Goal: Transaction & Acquisition: Obtain resource

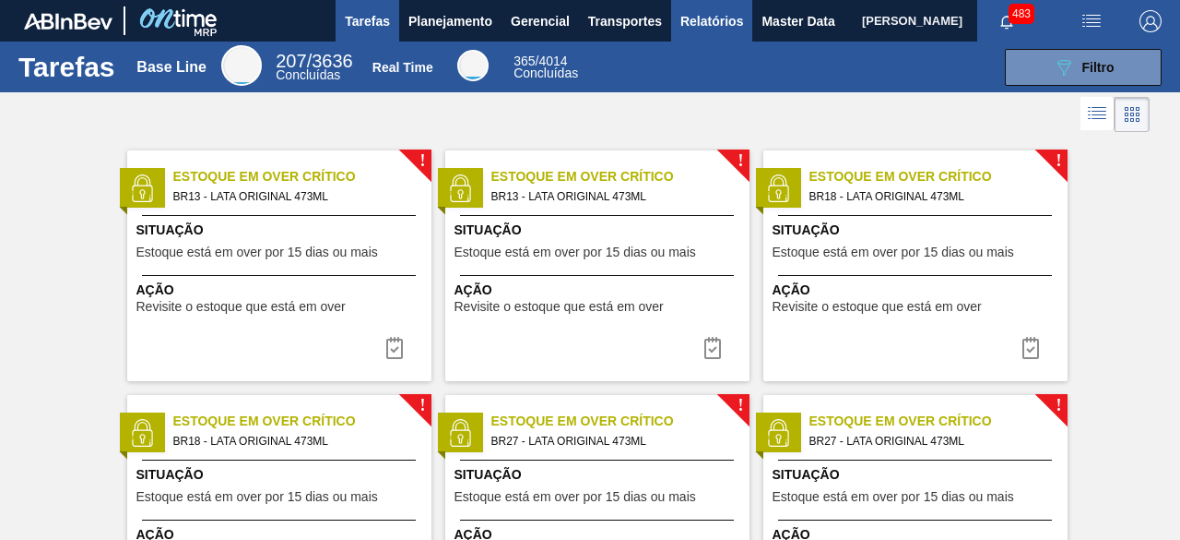
click at [708, 28] on span "Relatórios" at bounding box center [712, 21] width 63 height 22
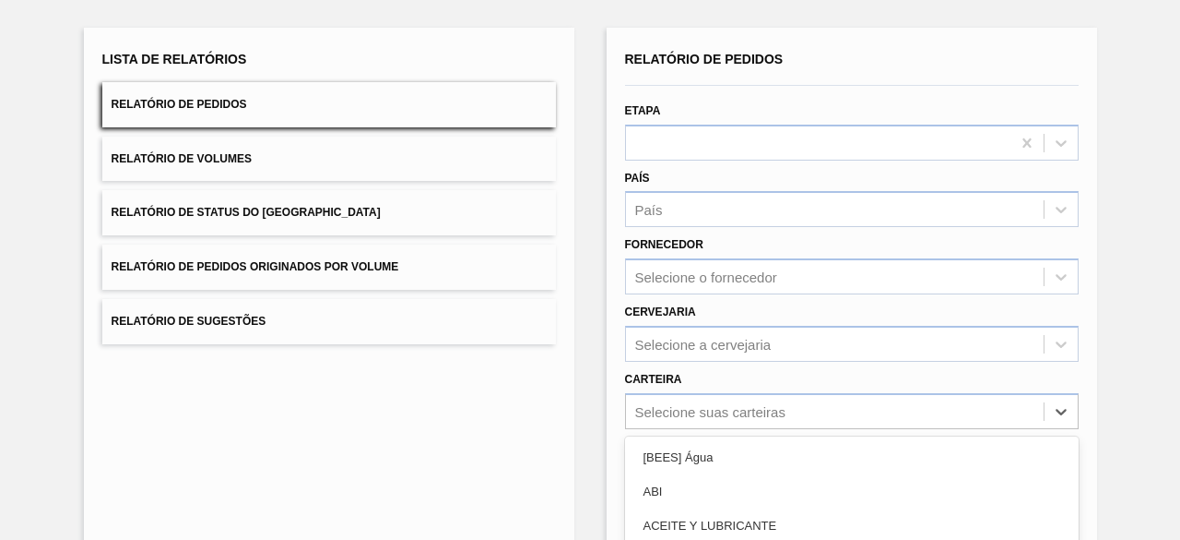
scroll to position [271, 0]
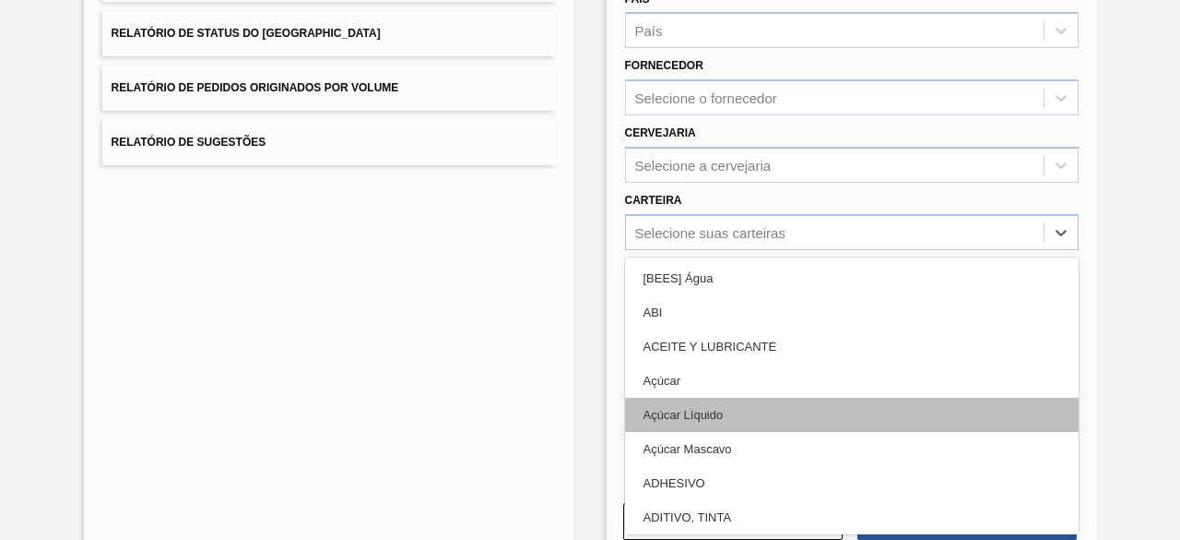
click at [747, 250] on div "option Açúcar Líquido focused, 5 of 101. 101 results available. Use Up and Down…" at bounding box center [852, 232] width 454 height 36
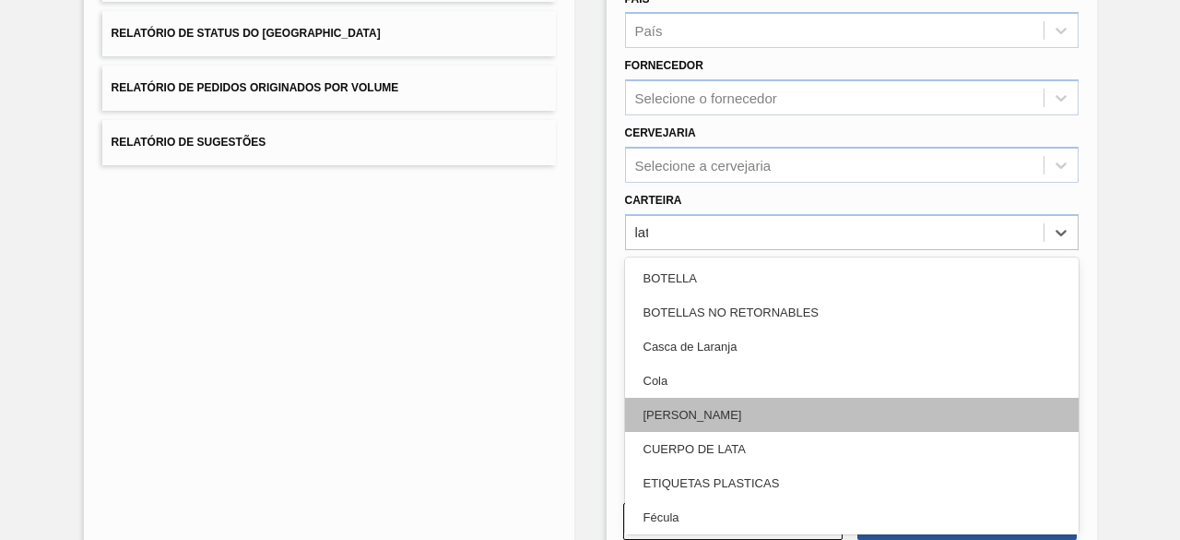
type input "lata"
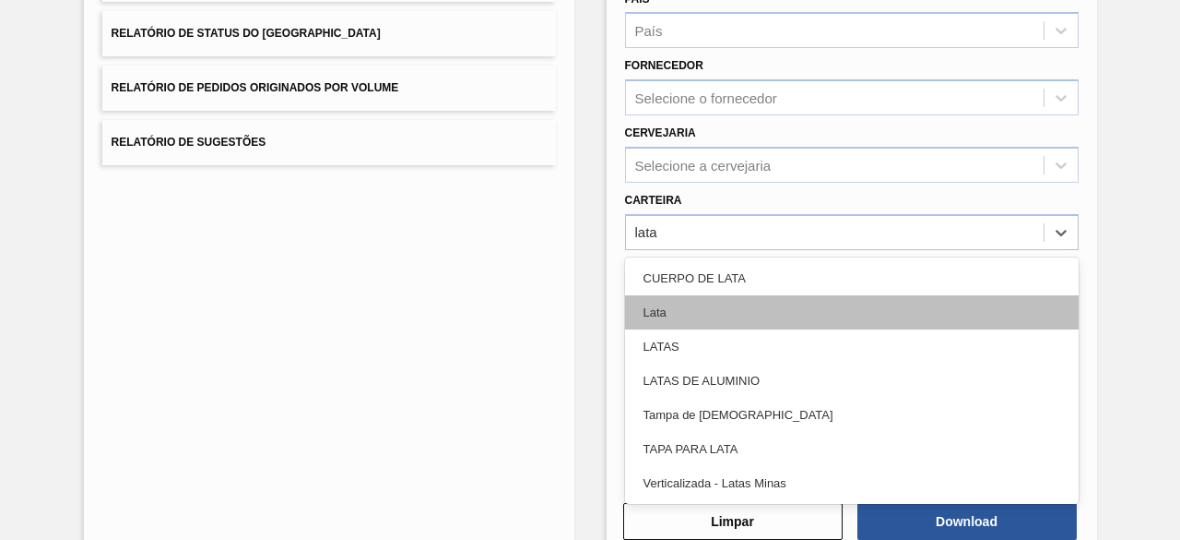
click at [792, 318] on div "Lata" at bounding box center [852, 312] width 454 height 34
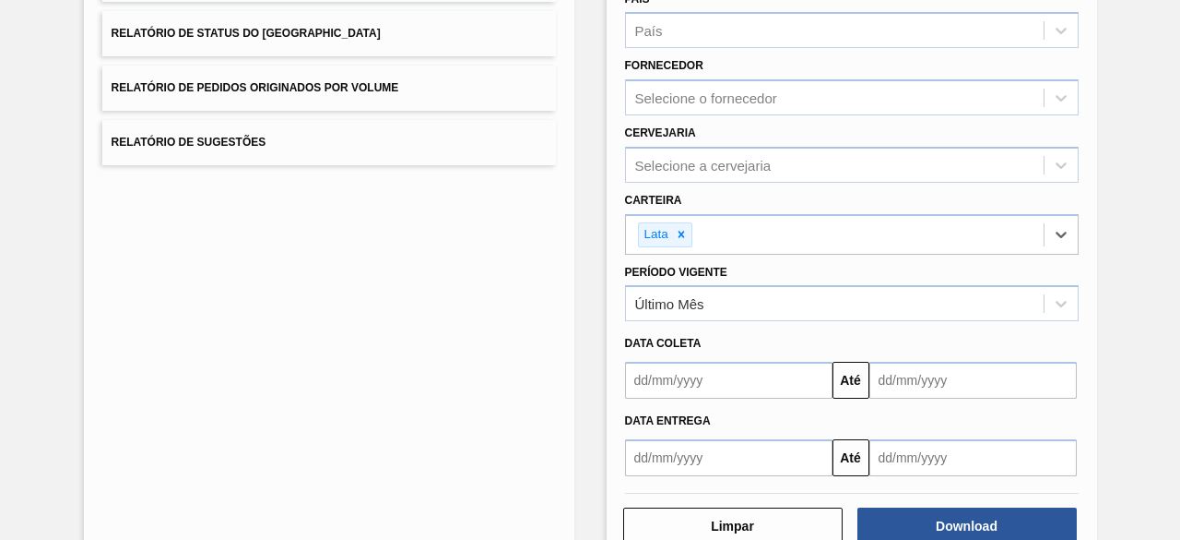
click at [765, 380] on input "text" at bounding box center [729, 380] width 208 height 37
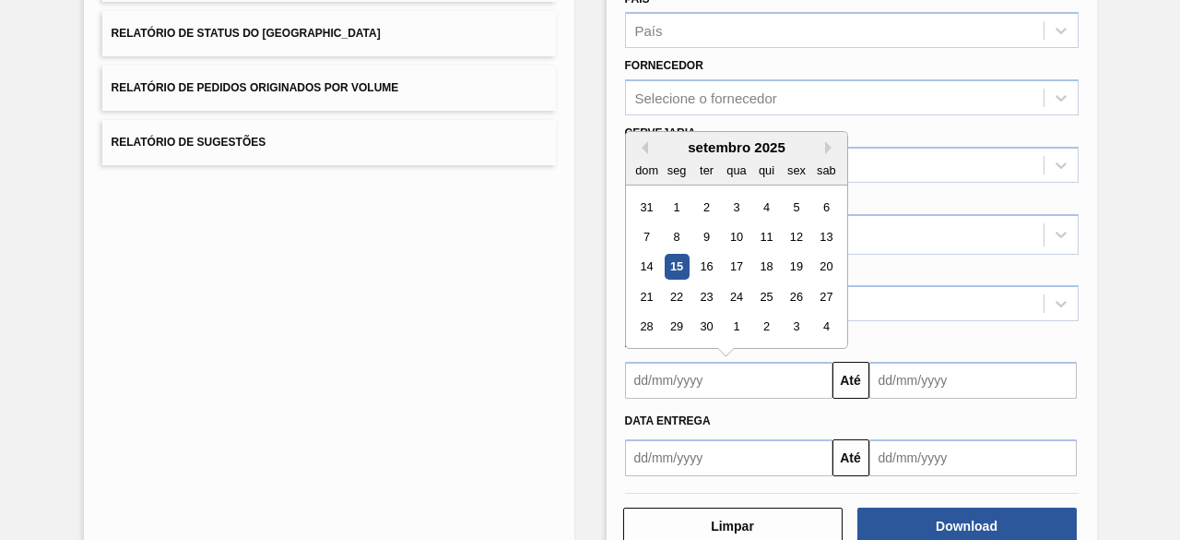
click at [672, 264] on div "15" at bounding box center [676, 267] width 25 height 25
type input "[DATE]"
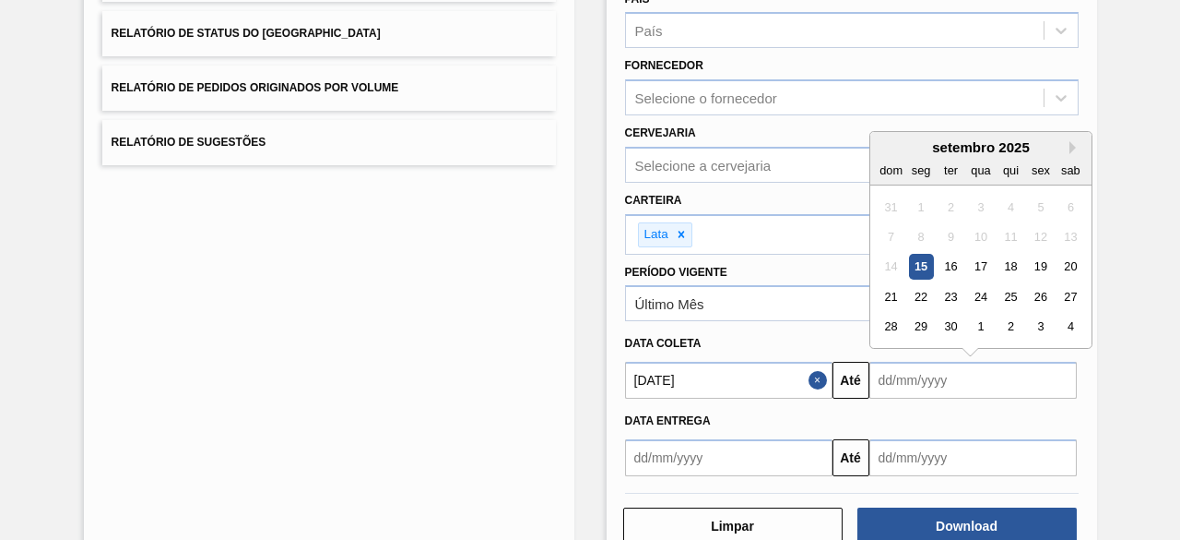
drag, startPoint x: 904, startPoint y: 372, endPoint x: 916, endPoint y: 363, distance: 14.6
click at [907, 372] on input "text" at bounding box center [974, 380] width 208 height 37
click at [1015, 265] on div "18" at bounding box center [1010, 267] width 25 height 25
type input "[DATE]"
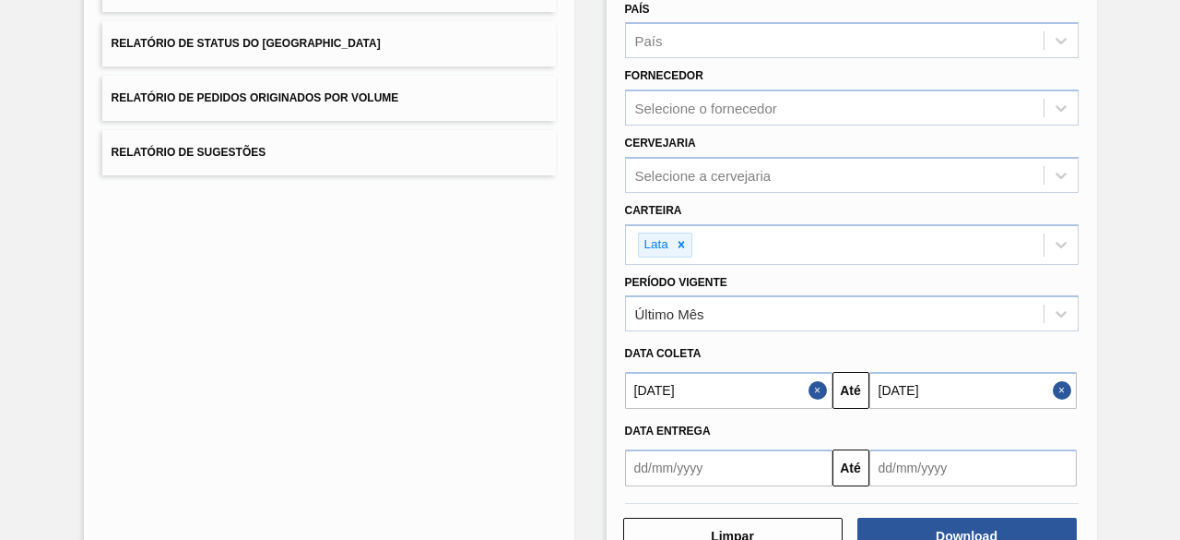
scroll to position [277, 0]
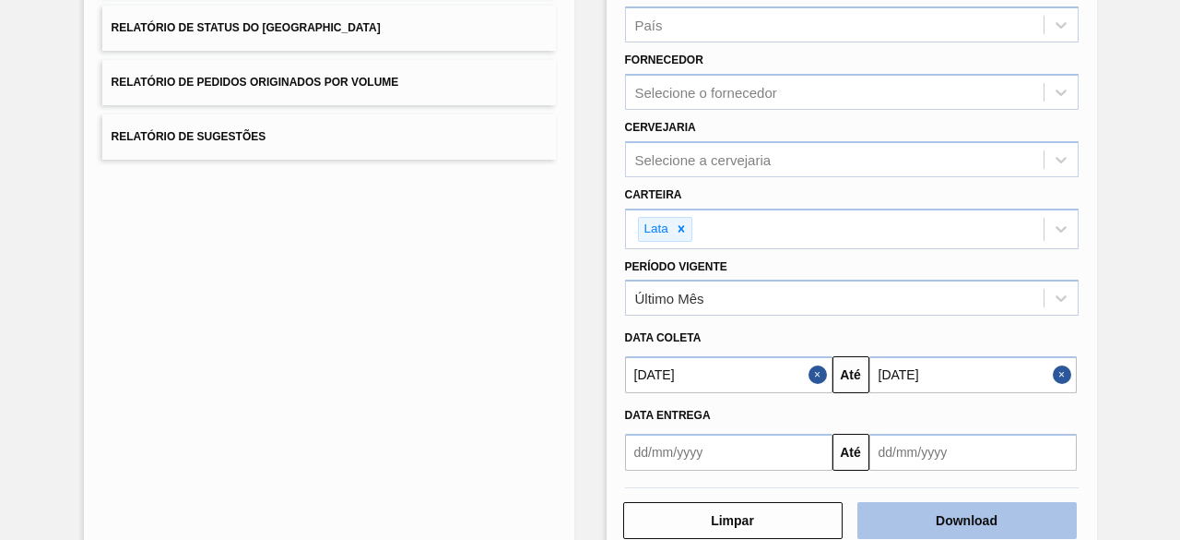
click at [1048, 522] on button "Download" at bounding box center [967, 520] width 219 height 37
